Goal: Check status

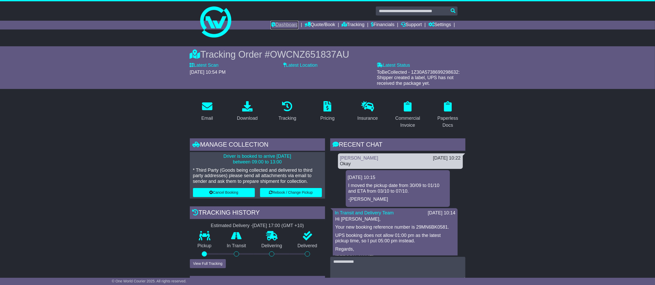
click at [272, 26] on link "Dashboard" at bounding box center [285, 25] width 28 height 9
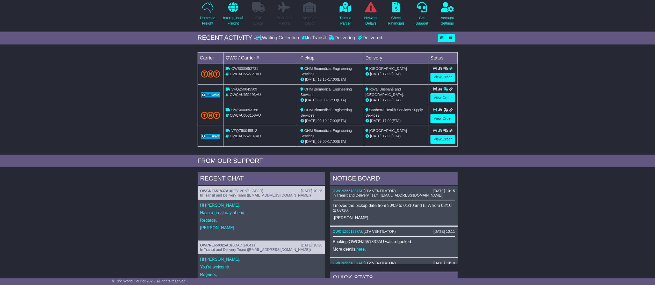
scroll to position [52, 0]
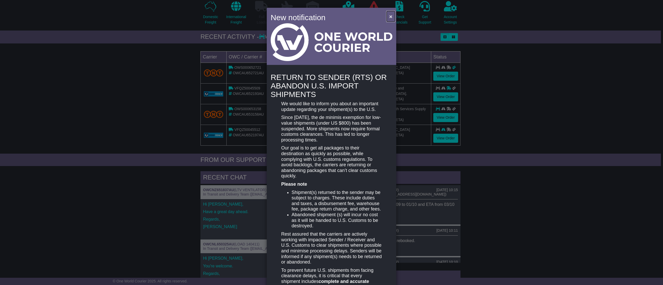
click at [387, 15] on button "×" at bounding box center [391, 16] width 8 height 11
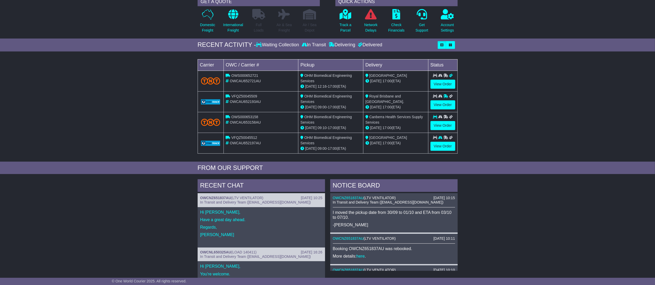
scroll to position [0, 0]
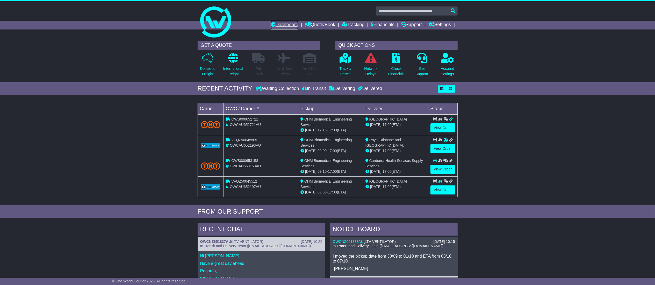
click at [276, 24] on link "Dashboard" at bounding box center [285, 25] width 28 height 9
click at [281, 28] on link "Dashboard" at bounding box center [285, 25] width 28 height 9
